Goal: Task Accomplishment & Management: Manage account settings

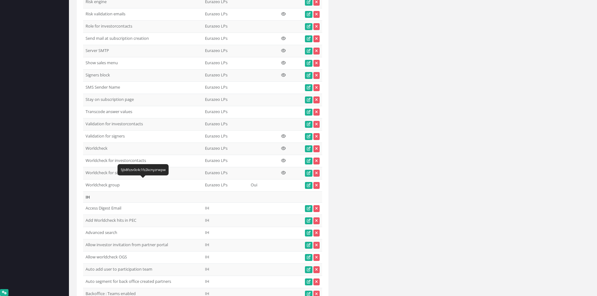
scroll to position [3582, 0]
click at [310, 150] on icon at bounding box center [309, 149] width 4 height 4
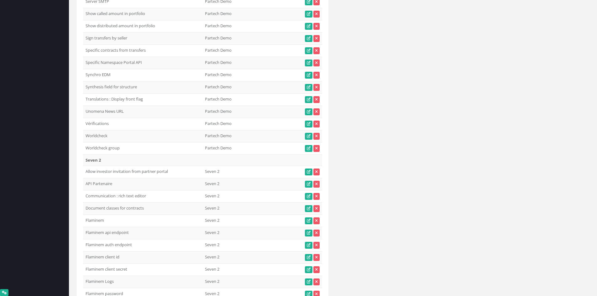
scroll to position [5214, 0]
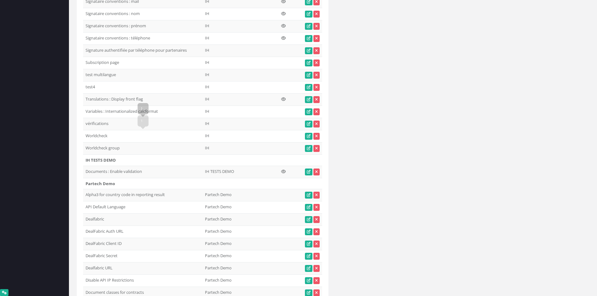
click at [103, 134] on td "Worldcheck" at bounding box center [142, 136] width 119 height 12
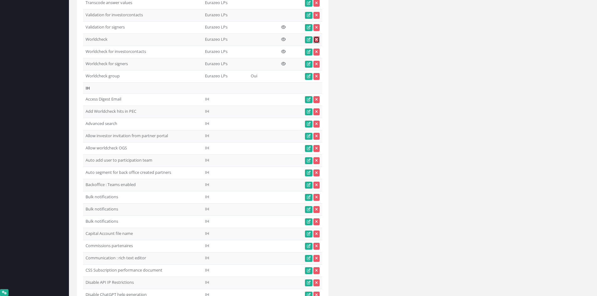
click at [317, 40] on icon at bounding box center [317, 40] width 3 height 4
